Goal: Task Accomplishment & Management: Use online tool/utility

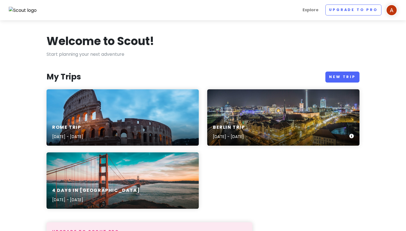
click at [245, 128] on h6 "Berlin Trip" at bounding box center [229, 128] width 32 height 6
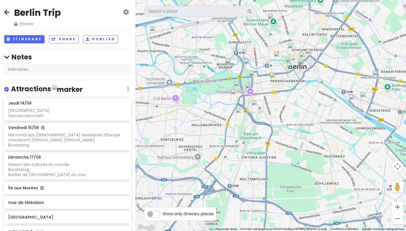
click at [276, 20] on img "mémorial du mur" at bounding box center [274, 20] width 12 height 12
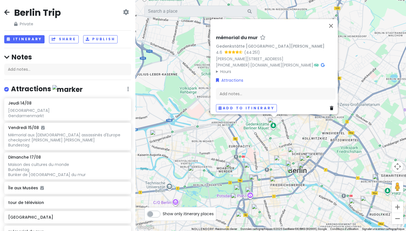
click at [279, 162] on img "Pergamon Museum. The Panorama" at bounding box center [280, 161] width 12 height 12
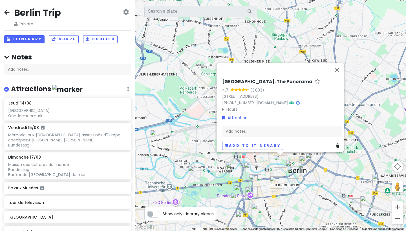
click at [293, 155] on img "Hackesche Höfe ? centre commercial pour l'archi" at bounding box center [294, 153] width 12 height 12
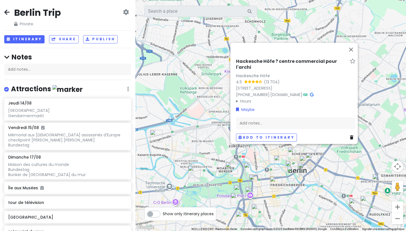
click at [275, 182] on img "Gendarmenmarkt" at bounding box center [276, 183] width 12 height 12
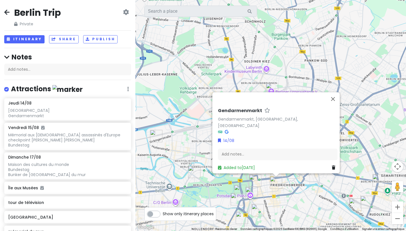
click at [259, 208] on img "Bunker de l'histoire de Berlin" at bounding box center [258, 210] width 12 height 12
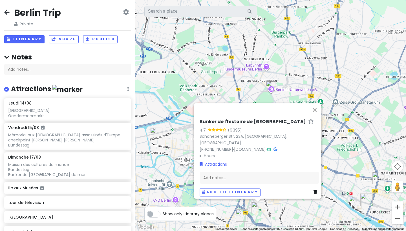
click at [235, 125] on h6 "Bunker de l'histoire de [GEOGRAPHIC_DATA]" at bounding box center [253, 122] width 106 height 6
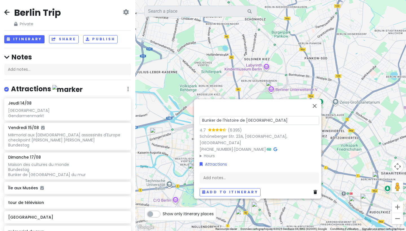
click at [291, 214] on div "Bunker de l'histoire de Berlin 4.7 (6 395) Schöneberger Str. 23A, [GEOGRAPHIC_D…" at bounding box center [270, 115] width 271 height 231
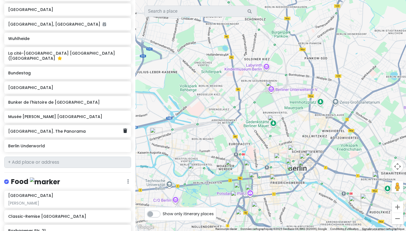
scroll to position [268, 0]
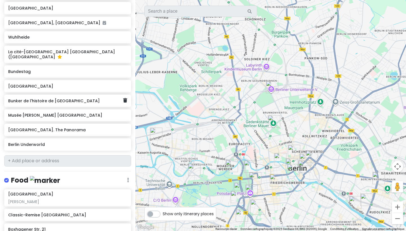
click at [39, 104] on h6 "Bunker de l'histoire de [GEOGRAPHIC_DATA]" at bounding box center [65, 100] width 115 height 5
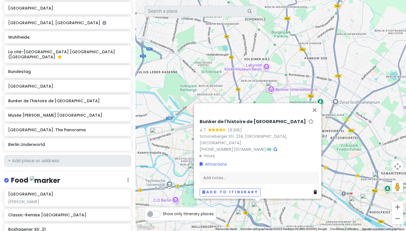
click at [351, 1] on div "Bunker de l'histoire de Berlin 4.7 (6 395) Schöneberger Str. 23A, [GEOGRAPHIC_D…" at bounding box center [270, 115] width 271 height 231
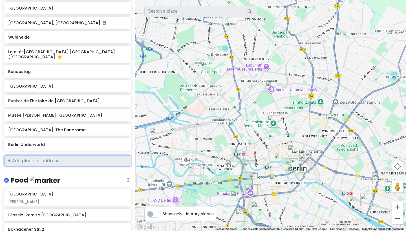
click at [47, 167] on input "text" at bounding box center [67, 160] width 127 height 11
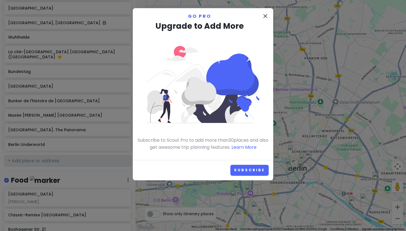
click at [263, 16] on icon "close" at bounding box center [265, 16] width 7 height 7
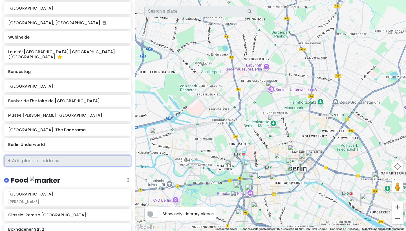
click at [52, 167] on input "text" at bounding box center [67, 160] width 127 height 11
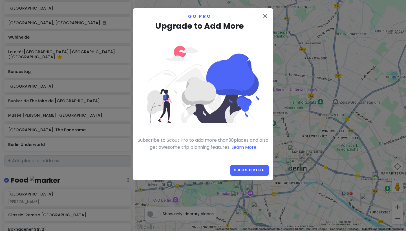
click at [266, 18] on icon "close" at bounding box center [265, 16] width 7 height 7
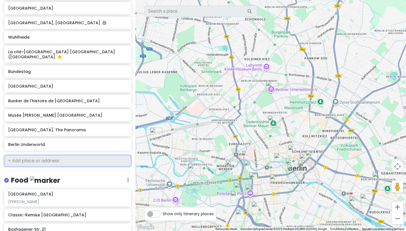
click at [72, 167] on input "text" at bounding box center [67, 160] width 127 height 11
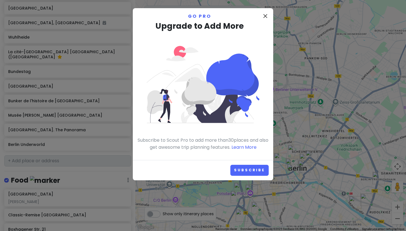
click at [263, 14] on icon "close" at bounding box center [265, 16] width 7 height 7
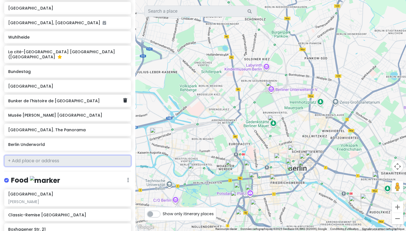
click at [124, 103] on icon at bounding box center [125, 100] width 4 height 5
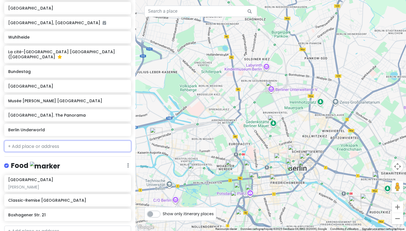
click at [65, 152] on input "text" at bounding box center [67, 146] width 127 height 11
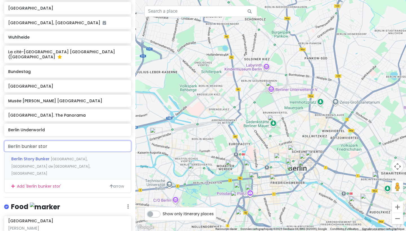
type input "Berlin bunker story"
click at [35, 162] on span "Berlin Story Bunker" at bounding box center [30, 159] width 39 height 6
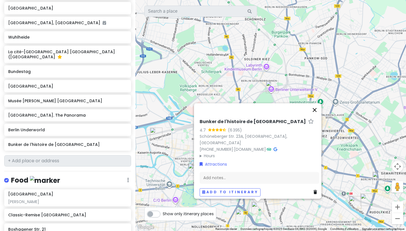
click at [317, 111] on button "Fermer" at bounding box center [315, 110] width 14 height 14
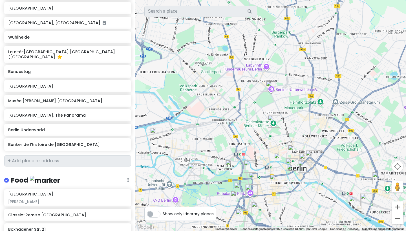
click at [269, 121] on img "mémorial du mur" at bounding box center [274, 121] width 12 height 12
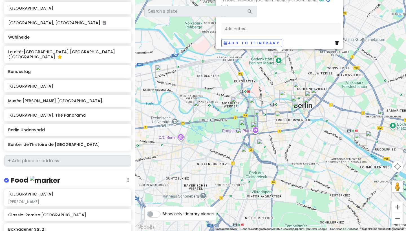
drag, startPoint x: 251, startPoint y: 202, endPoint x: 275, endPoint y: 129, distance: 76.5
click at [275, 129] on div "mémorial du mur Gedenkstätte [GEOGRAPHIC_DATA][PERSON_NAME] 4.6 (44 251) [PERSO…" at bounding box center [270, 115] width 271 height 231
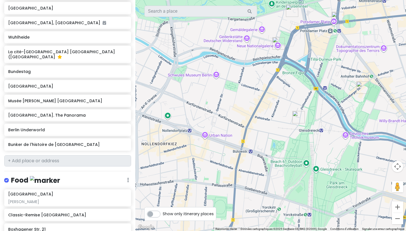
drag, startPoint x: 246, startPoint y: 170, endPoint x: 352, endPoint y: 74, distance: 143.2
click at [352, 74] on div "mémorial du mur Gedenkstätte [GEOGRAPHIC_DATA][PERSON_NAME] 4.6 (44 251) [PERSO…" at bounding box center [270, 115] width 271 height 231
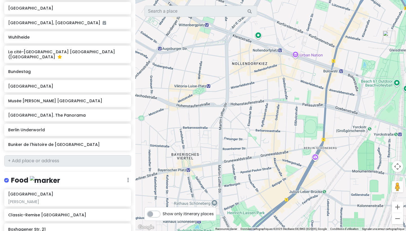
drag, startPoint x: 284, startPoint y: 137, endPoint x: 375, endPoint y: 56, distance: 122.5
click at [375, 56] on div "mémorial du mur Gedenkstätte [GEOGRAPHIC_DATA][PERSON_NAME] 4.6 (44 251) [PERSO…" at bounding box center [270, 115] width 271 height 231
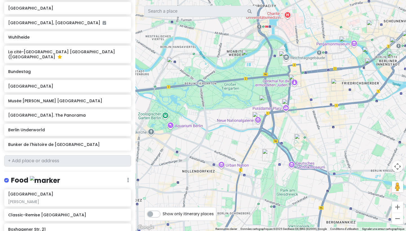
drag, startPoint x: 364, startPoint y: 63, endPoint x: 294, endPoint y: 144, distance: 107.4
click at [294, 144] on div "Pour naviguer, appuyez sur les touches fléchées. mémorial du mur Gedenkstätte […" at bounding box center [270, 115] width 271 height 231
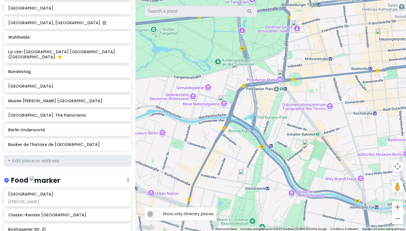
click at [308, 147] on img "Bunker de l'histoire de Berlin" at bounding box center [309, 146] width 12 height 12
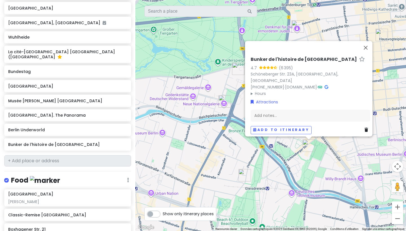
click at [295, 153] on div "Bunker de l'histoire de Berlin 4.7 (6 395) Schöneberger Str. 23A, [GEOGRAPHIC_D…" at bounding box center [270, 115] width 271 height 231
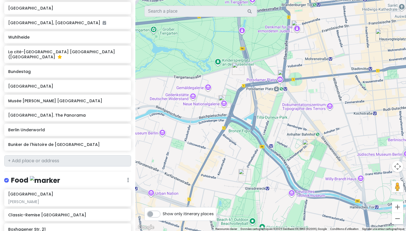
click at [306, 145] on img "Bunker de l'histoire de Berlin" at bounding box center [309, 146] width 12 height 12
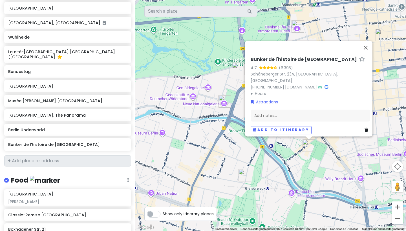
click at [294, 161] on div "Bunker de l'histoire de Berlin 4.7 (6 395) Schöneberger Str. 23A, [GEOGRAPHIC_D…" at bounding box center [270, 115] width 271 height 231
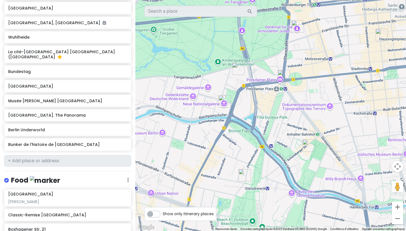
click at [260, 181] on div at bounding box center [270, 115] width 271 height 231
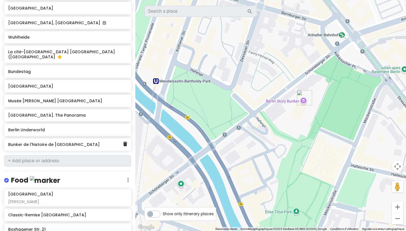
drag, startPoint x: 272, startPoint y: 153, endPoint x: 132, endPoint y: 162, distance: 140.2
click at [132, 162] on div "Berlin Trip Private Change Dates Make a Copy Delete Trip Go Pro ⚡️ Give Feedbac…" at bounding box center [203, 115] width 406 height 231
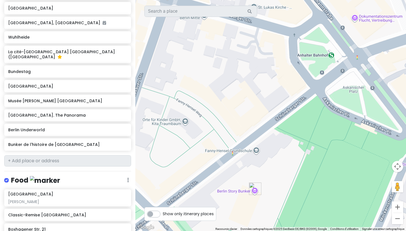
drag, startPoint x: 315, startPoint y: 69, endPoint x: 276, endPoint y: 163, distance: 101.5
click at [276, 163] on div at bounding box center [270, 115] width 271 height 231
click at [288, 119] on div at bounding box center [270, 115] width 271 height 231
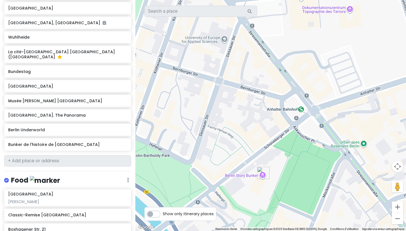
drag, startPoint x: 296, startPoint y: 115, endPoint x: 284, endPoint y: 140, distance: 28.3
click at [284, 140] on div at bounding box center [270, 115] width 271 height 231
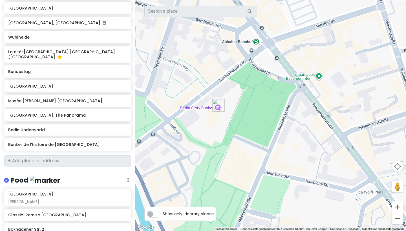
drag, startPoint x: 293, startPoint y: 178, endPoint x: 249, endPoint y: 109, distance: 81.9
click at [249, 109] on div at bounding box center [270, 115] width 271 height 231
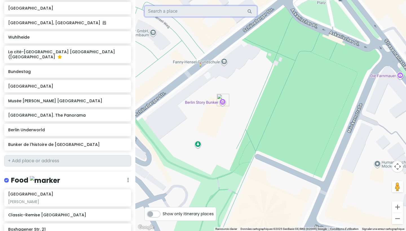
click at [179, 9] on input "text" at bounding box center [200, 11] width 113 height 11
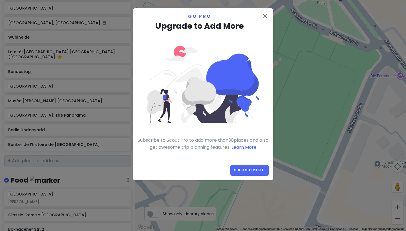
click at [265, 16] on icon "close" at bounding box center [265, 16] width 7 height 7
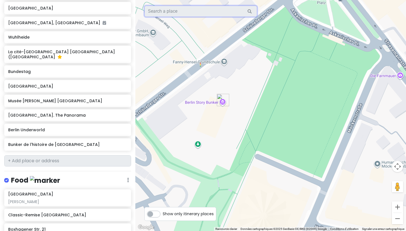
click at [185, 14] on input "text" at bounding box center [200, 11] width 113 height 11
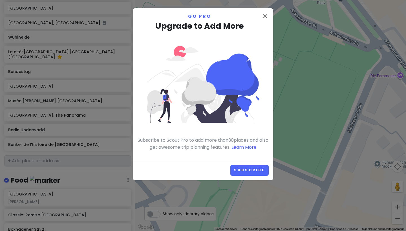
click at [266, 16] on icon "close" at bounding box center [265, 16] width 7 height 7
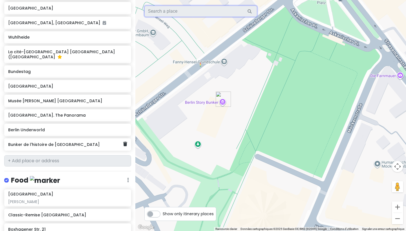
click at [61, 147] on h6 "Bunker de l'histoire de [GEOGRAPHIC_DATA]" at bounding box center [65, 144] width 115 height 5
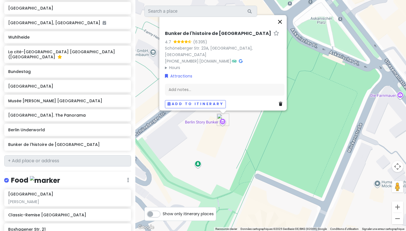
click at [282, 28] on button "Fermer" at bounding box center [280, 22] width 14 height 14
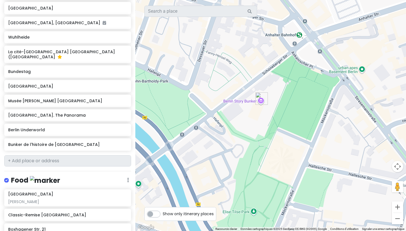
click at [291, 105] on div at bounding box center [270, 115] width 271 height 231
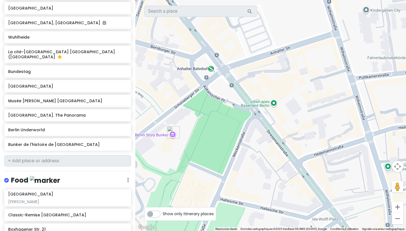
drag, startPoint x: 299, startPoint y: 86, endPoint x: 209, endPoint y: 121, distance: 96.3
click at [209, 121] on div at bounding box center [270, 115] width 271 height 231
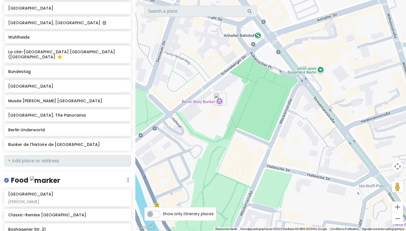
drag, startPoint x: 209, startPoint y: 121, endPoint x: 256, endPoint y: 87, distance: 58.0
click at [256, 87] on div at bounding box center [270, 115] width 271 height 231
click at [239, 90] on div at bounding box center [270, 115] width 271 height 231
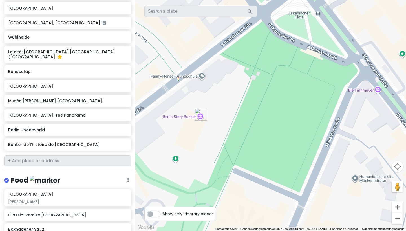
click at [249, 82] on div at bounding box center [270, 115] width 271 height 231
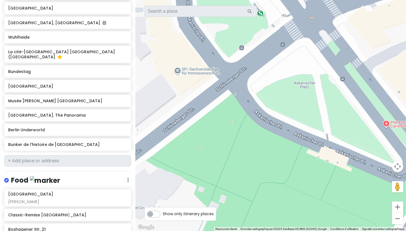
drag, startPoint x: 278, startPoint y: 55, endPoint x: 232, endPoint y: 189, distance: 141.9
click at [232, 189] on div at bounding box center [270, 115] width 271 height 231
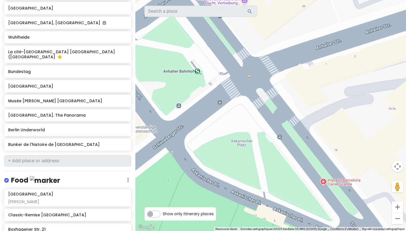
drag, startPoint x: 258, startPoint y: 174, endPoint x: 195, endPoint y: 231, distance: 84.9
click at [195, 231] on div at bounding box center [270, 115] width 271 height 231
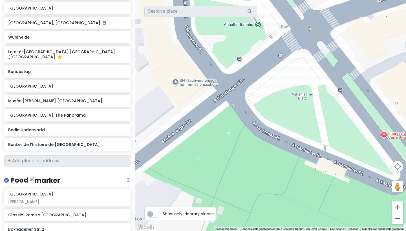
drag, startPoint x: 238, startPoint y: 106, endPoint x: 300, endPoint y: 56, distance: 80.3
click at [300, 56] on div at bounding box center [270, 115] width 271 height 231
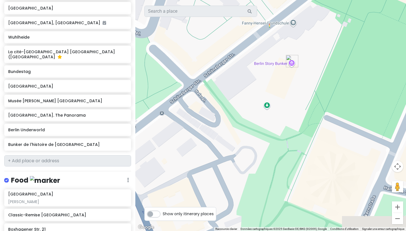
drag, startPoint x: 216, startPoint y: 159, endPoint x: 315, endPoint y: 36, distance: 157.1
click at [315, 36] on div at bounding box center [270, 115] width 271 height 231
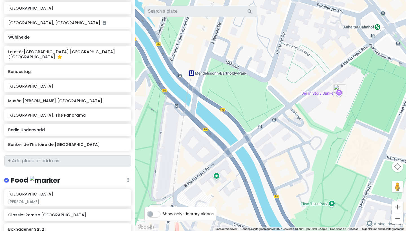
drag, startPoint x: 278, startPoint y: 64, endPoint x: 313, endPoint y: 110, distance: 58.5
click at [313, 110] on div at bounding box center [270, 115] width 271 height 231
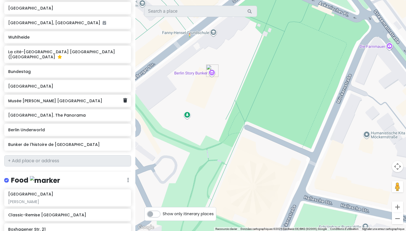
drag, startPoint x: 277, startPoint y: 114, endPoint x: 86, endPoint y: 110, distance: 191.0
click at [86, 110] on div "Berlin Trip Private Change Dates Make a Copy Delete Trip Go Pro ⚡️ Give Feedbac…" at bounding box center [203, 115] width 406 height 231
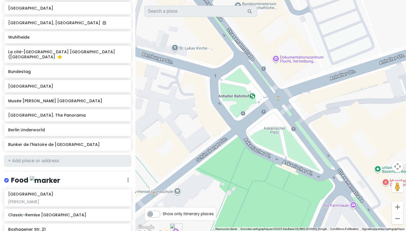
drag, startPoint x: 256, startPoint y: 69, endPoint x: 218, endPoint y: 231, distance: 166.1
click at [218, 231] on div "Raccourcis clavier Données cartographiques Données cartographiques ©2025 GeoBas…" at bounding box center [270, 115] width 271 height 231
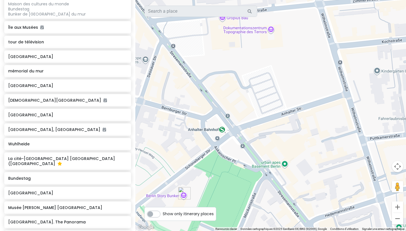
scroll to position [162, 0]
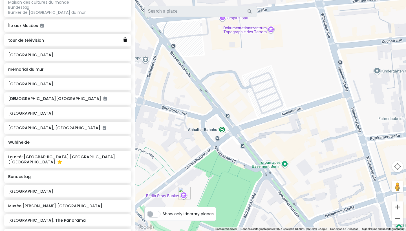
click at [126, 44] on link at bounding box center [125, 39] width 4 height 7
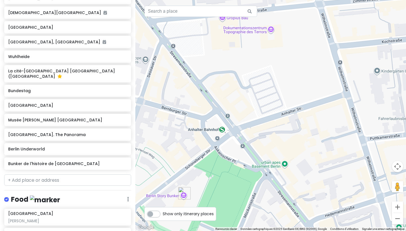
scroll to position [268, 0]
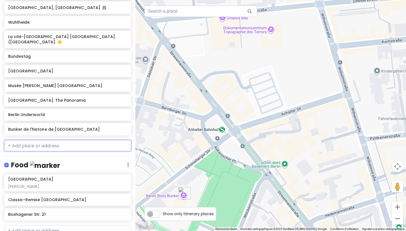
click at [46, 151] on input "text" at bounding box center [67, 145] width 127 height 11
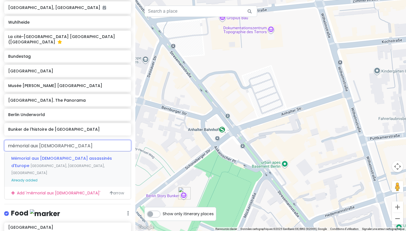
type input "mémorial aux [DEMOGRAPHIC_DATA] a"
click at [30, 169] on span "Mémorial aux [DEMOGRAPHIC_DATA] assassinés d'Europe" at bounding box center [61, 162] width 101 height 13
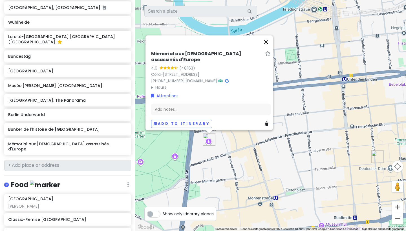
click at [270, 45] on button "Fermer" at bounding box center [267, 42] width 14 height 14
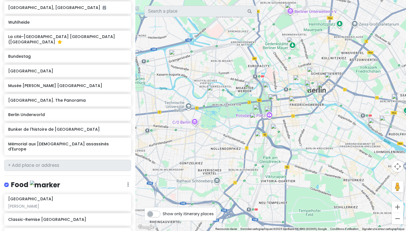
click at [273, 101] on img "Mémorial aux Juifs assassinés d'Europe" at bounding box center [274, 100] width 12 height 12
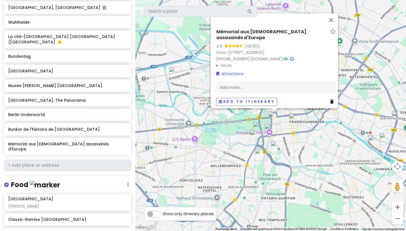
click at [267, 129] on img "Potsdamer Platz" at bounding box center [271, 130] width 12 height 12
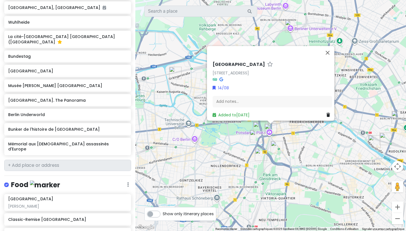
click at [261, 126] on img "Philharmonie de Berlin" at bounding box center [259, 128] width 12 height 12
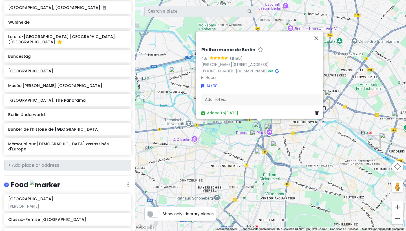
click at [255, 134] on img "Neue Nationalgalerie" at bounding box center [256, 136] width 12 height 12
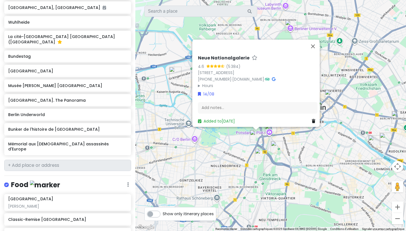
click at [204, 153] on div "Neue Nationalgalerie 4.6 (5 384) [STREET_ADDRESS] [PHONE_NUMBER] · [DOMAIN_NAME…" at bounding box center [270, 115] width 271 height 231
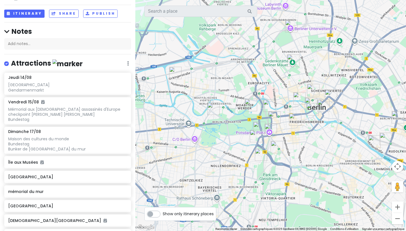
scroll to position [5, 0]
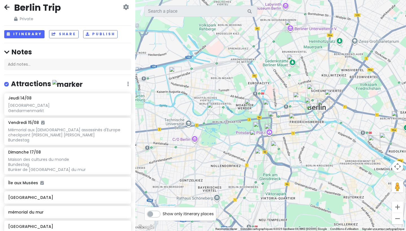
click at [272, 117] on img "Mémorial aux Juifs assassinés d'Europe" at bounding box center [274, 117] width 12 height 12
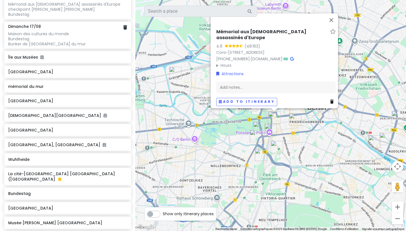
scroll to position [148, 0]
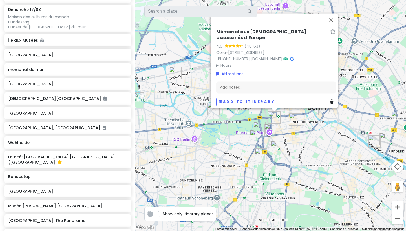
click at [277, 142] on img "Bunker de l'histoire de Berlin" at bounding box center [277, 147] width 12 height 12
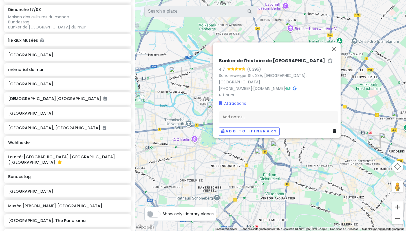
click at [259, 155] on img "Flottwell Berlin Hotel & Residenz am Park" at bounding box center [261, 155] width 12 height 12
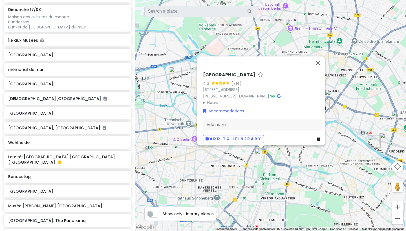
click at [274, 148] on img "Bunker de l'histoire de Berlin" at bounding box center [277, 147] width 12 height 12
